Goal: Use online tool/utility: Utilize a website feature to perform a specific function

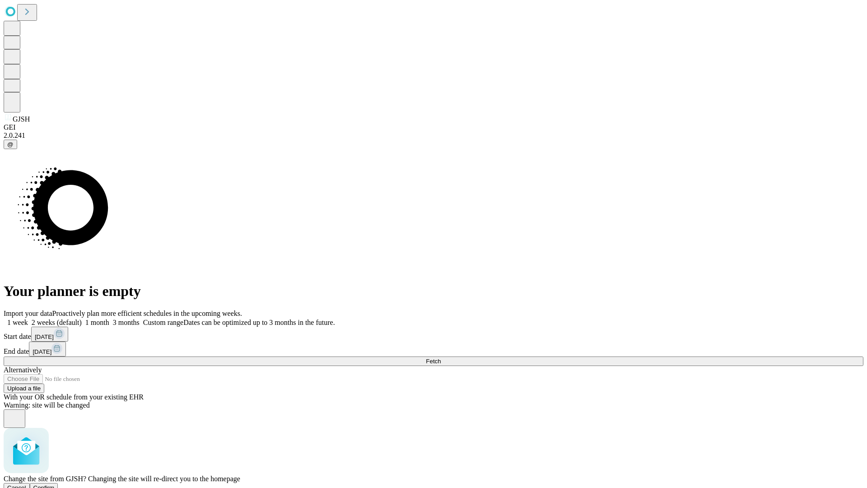
click at [55, 484] on span "Confirm" at bounding box center [43, 487] width 21 height 7
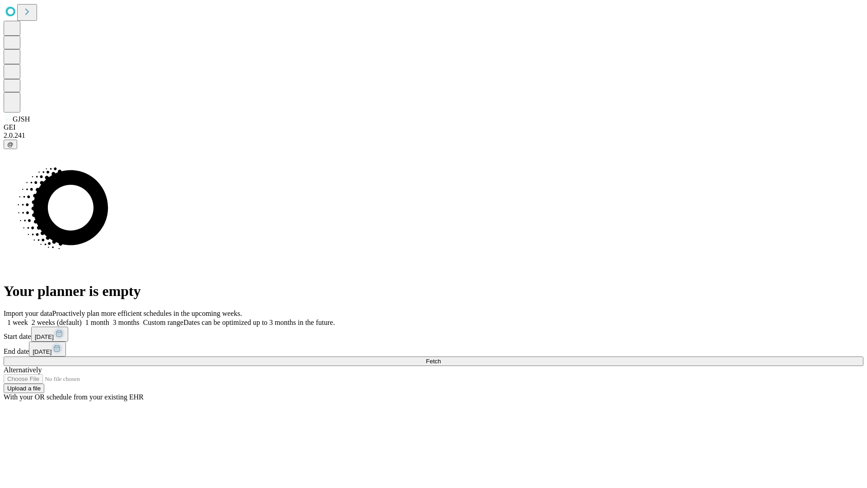
click at [82, 318] on label "2 weeks (default)" at bounding box center [55, 322] width 54 height 8
click at [441, 358] on span "Fetch" at bounding box center [433, 361] width 15 height 7
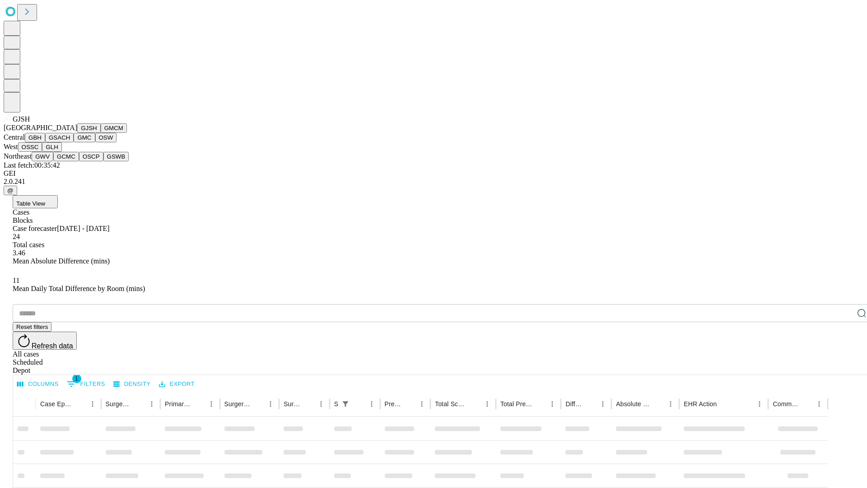
click at [101, 133] on button "GMCM" at bounding box center [114, 127] width 26 height 9
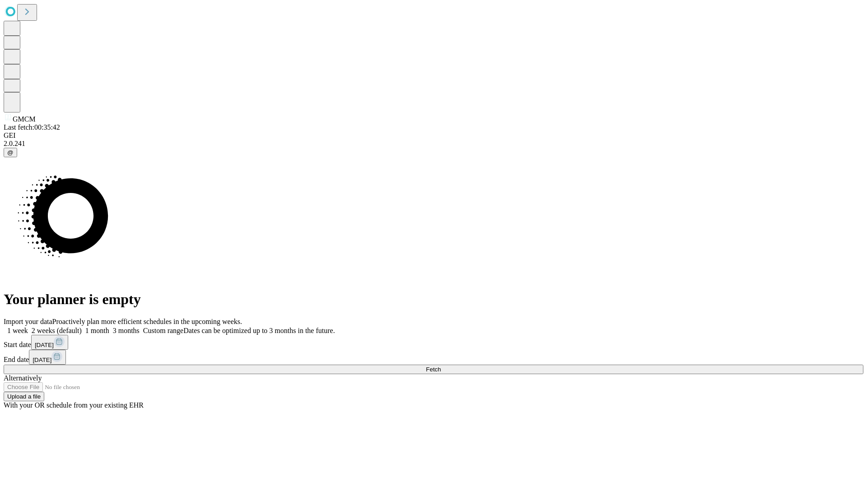
click at [82, 326] on label "2 weeks (default)" at bounding box center [55, 330] width 54 height 8
click at [441, 366] on span "Fetch" at bounding box center [433, 369] width 15 height 7
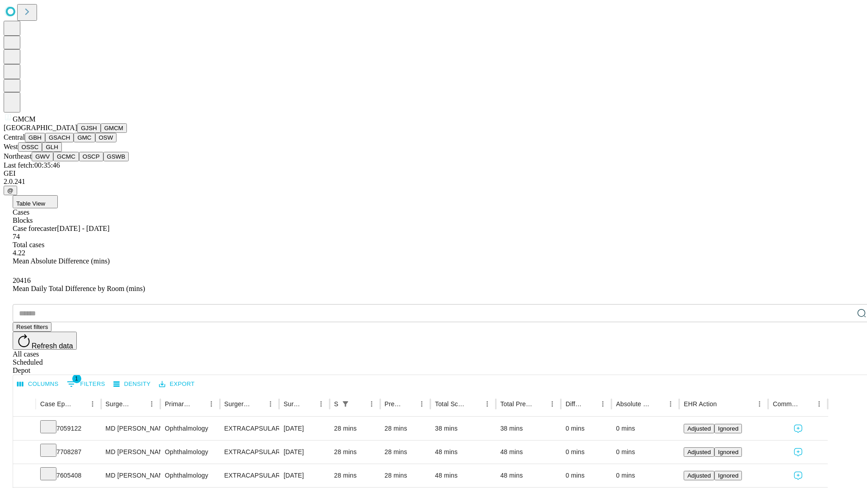
click at [45, 142] on button "GBH" at bounding box center [35, 137] width 20 height 9
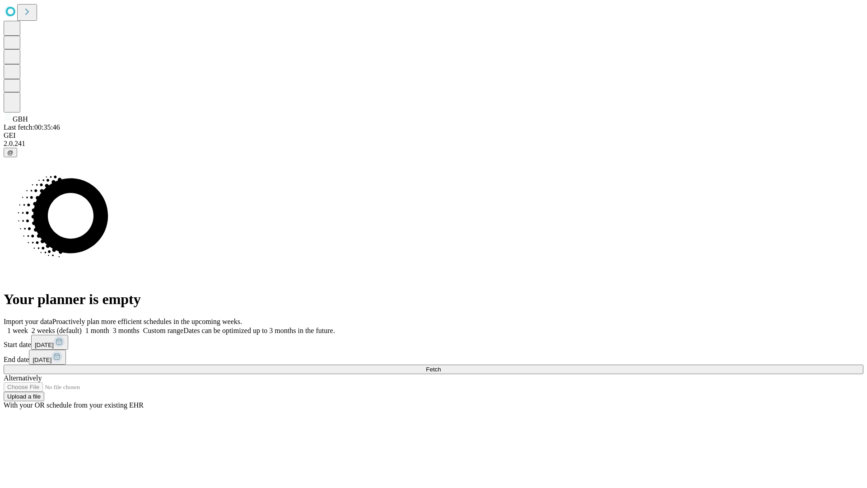
click at [82, 326] on label "2 weeks (default)" at bounding box center [55, 330] width 54 height 8
click at [441, 366] on span "Fetch" at bounding box center [433, 369] width 15 height 7
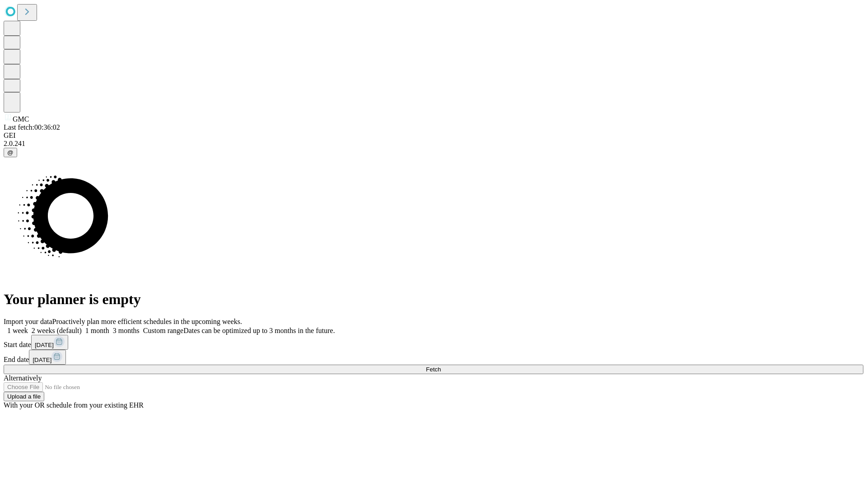
click at [82, 326] on label "2 weeks (default)" at bounding box center [55, 330] width 54 height 8
click at [441, 366] on span "Fetch" at bounding box center [433, 369] width 15 height 7
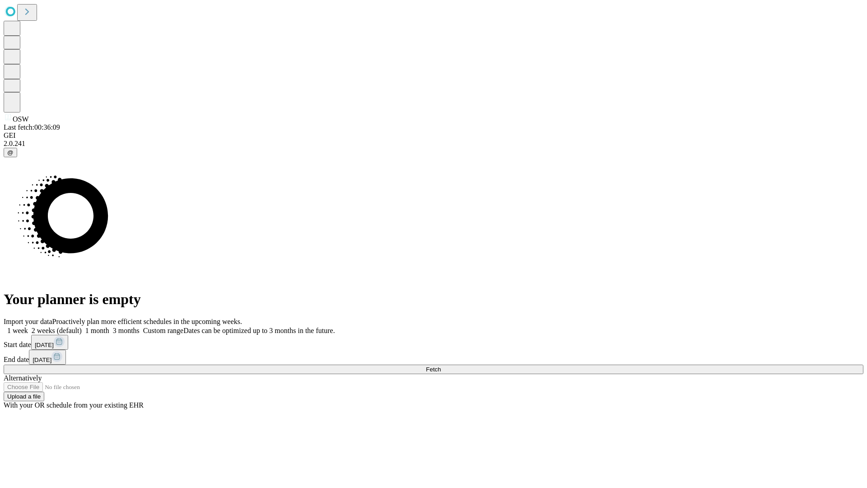
click at [82, 326] on label "2 weeks (default)" at bounding box center [55, 330] width 54 height 8
click at [441, 366] on span "Fetch" at bounding box center [433, 369] width 15 height 7
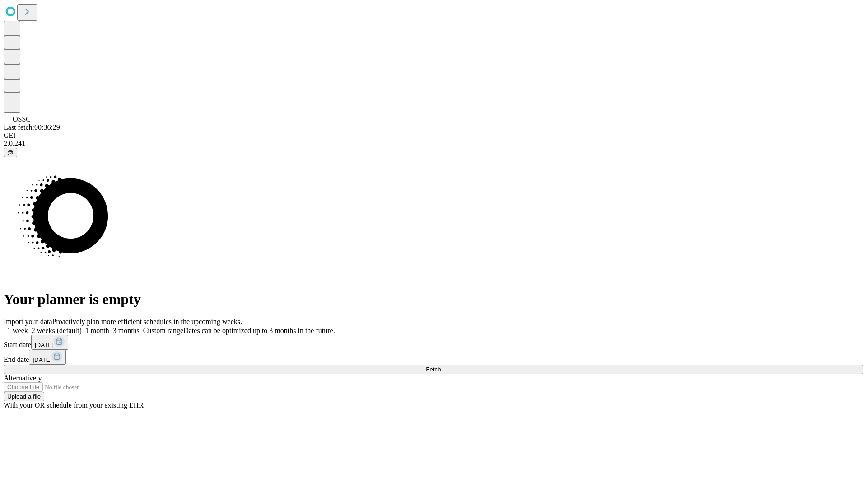
click at [441, 366] on span "Fetch" at bounding box center [433, 369] width 15 height 7
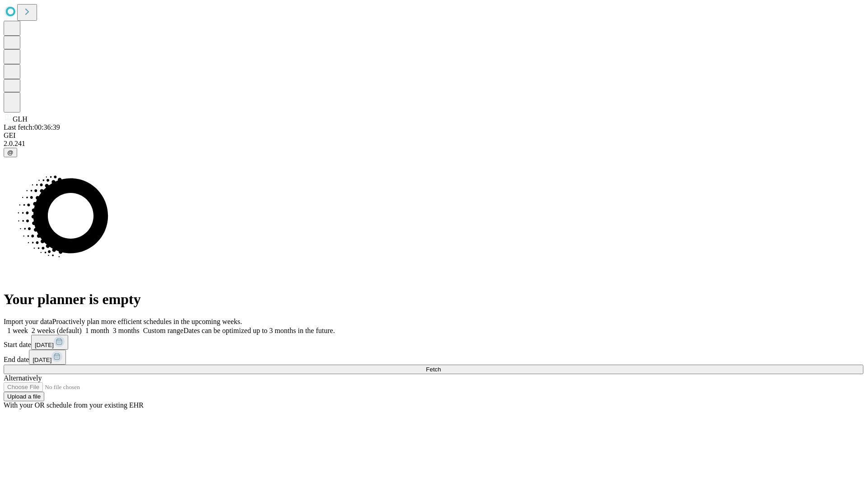
click at [82, 326] on label "2 weeks (default)" at bounding box center [55, 330] width 54 height 8
click at [441, 366] on span "Fetch" at bounding box center [433, 369] width 15 height 7
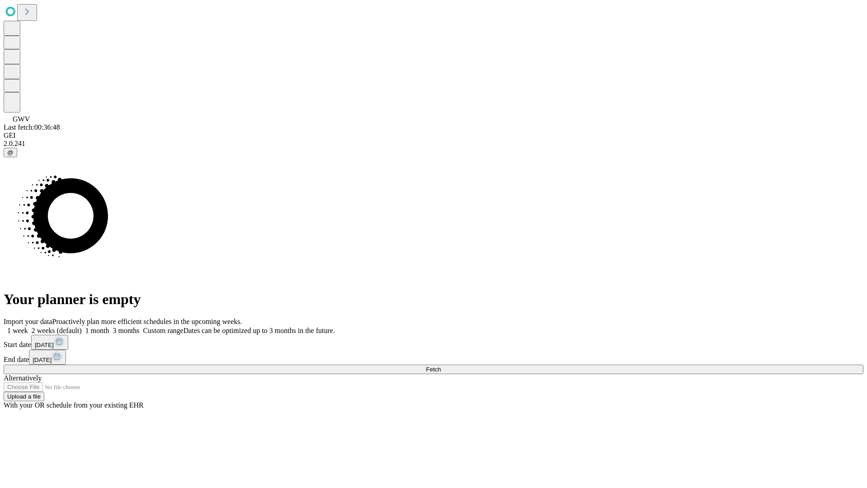
click at [441, 366] on span "Fetch" at bounding box center [433, 369] width 15 height 7
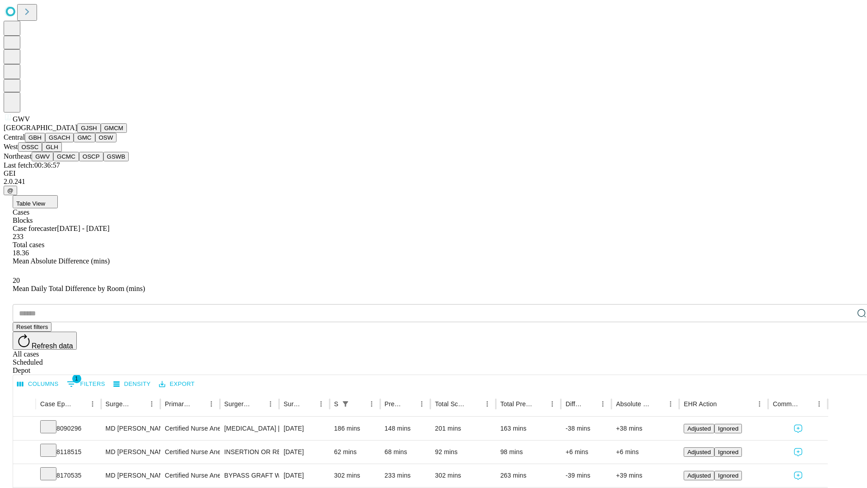
click at [70, 161] on button "GCMC" at bounding box center [66, 156] width 26 height 9
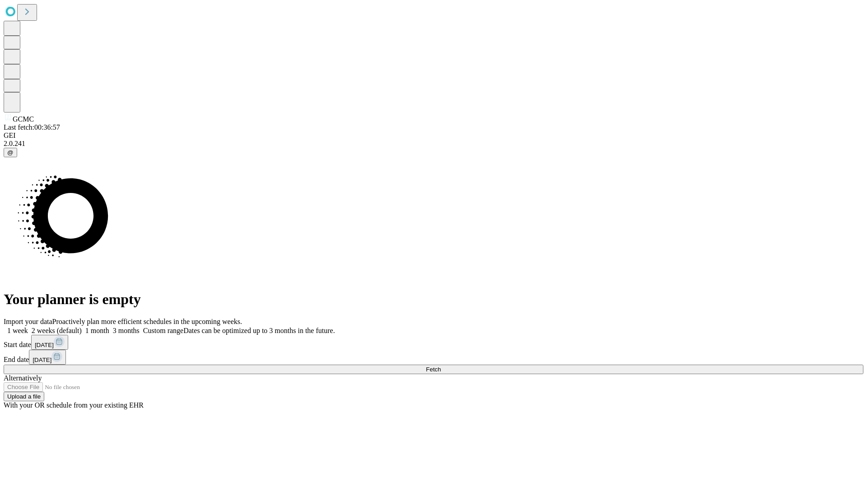
click at [82, 326] on label "2 weeks (default)" at bounding box center [55, 330] width 54 height 8
click at [441, 366] on span "Fetch" at bounding box center [433, 369] width 15 height 7
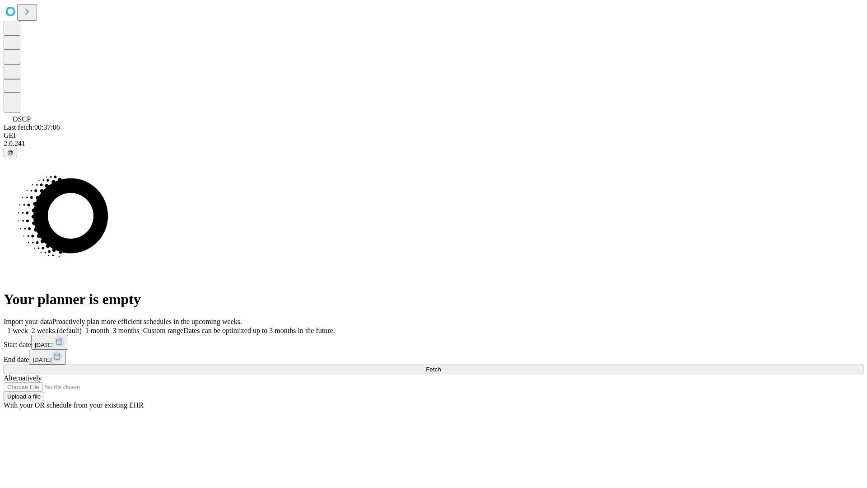
click at [82, 326] on label "2 weeks (default)" at bounding box center [55, 330] width 54 height 8
click at [441, 366] on span "Fetch" at bounding box center [433, 369] width 15 height 7
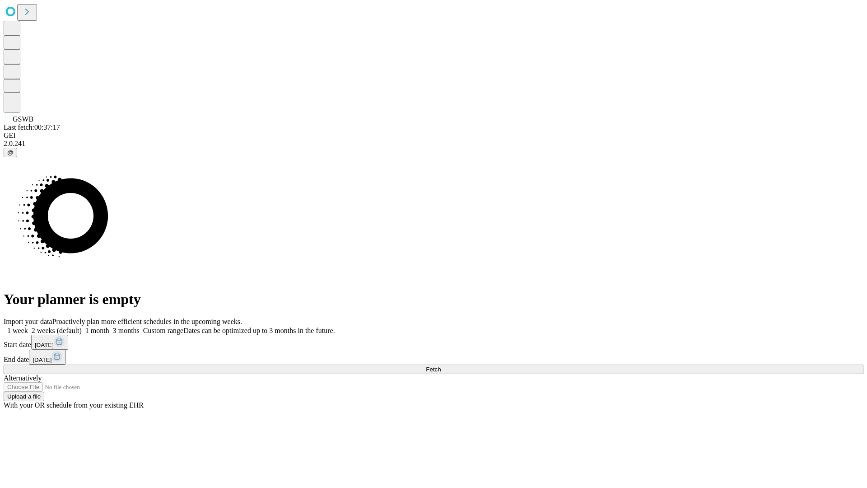
click at [82, 326] on label "2 weeks (default)" at bounding box center [55, 330] width 54 height 8
click at [441, 366] on span "Fetch" at bounding box center [433, 369] width 15 height 7
